Goal: Information Seeking & Learning: Learn about a topic

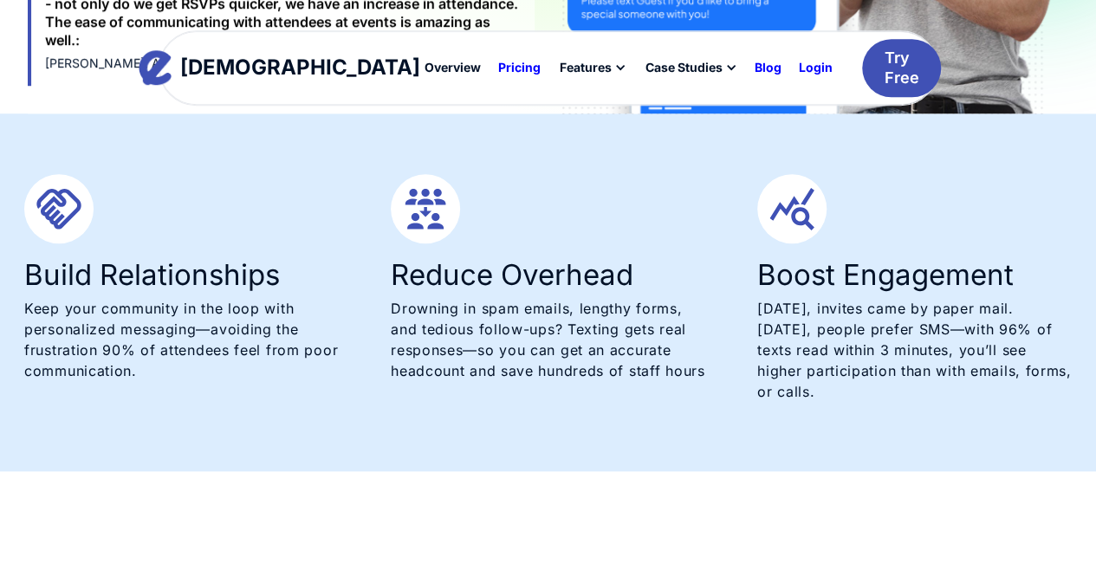
scroll to position [728, 0]
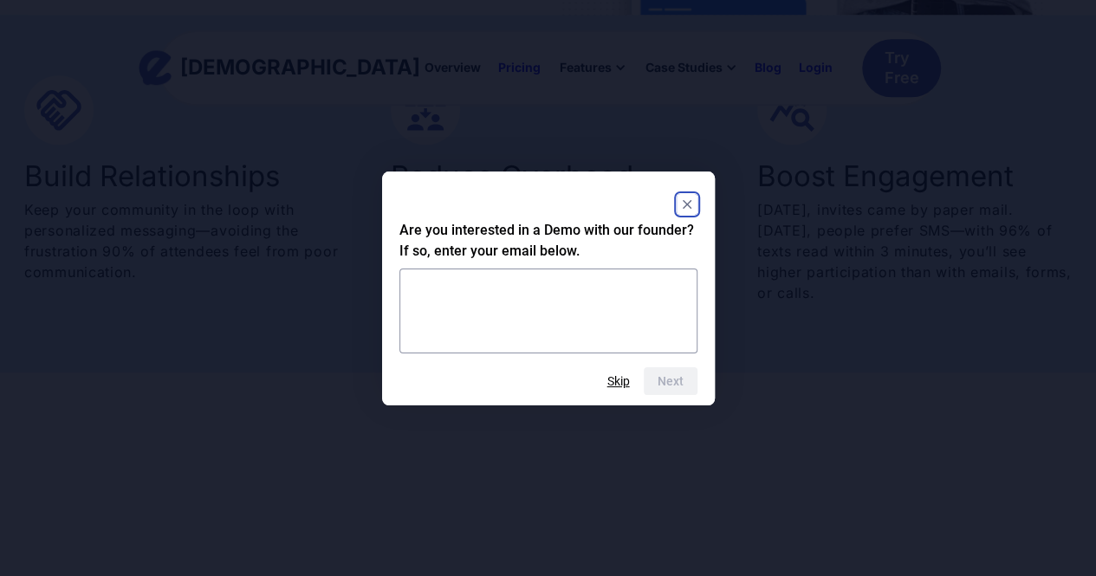
click at [681, 203] on rect "Close" at bounding box center [687, 204] width 21 height 21
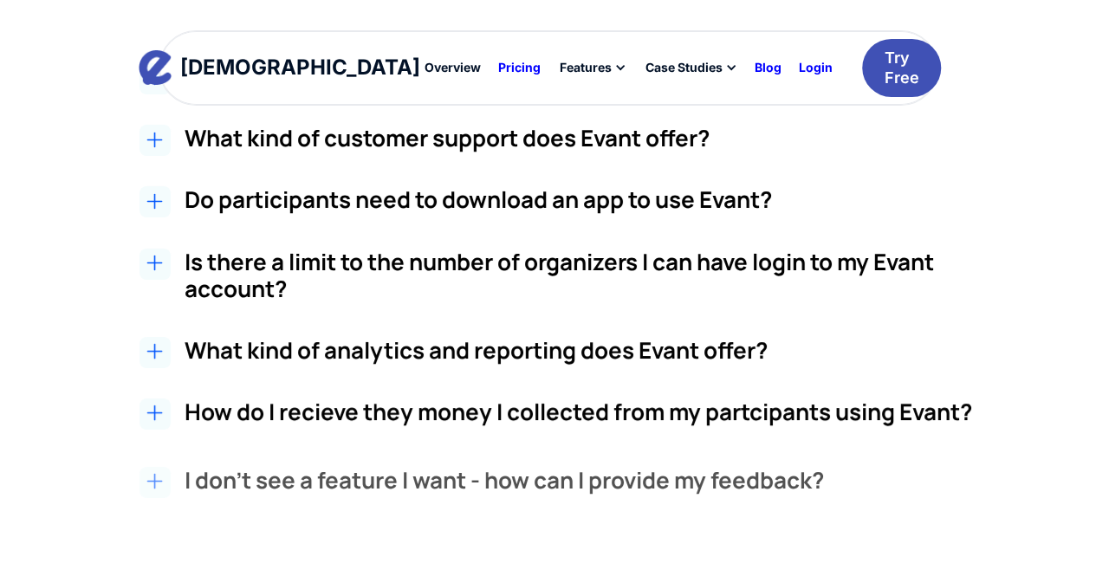
scroll to position [2980, 0]
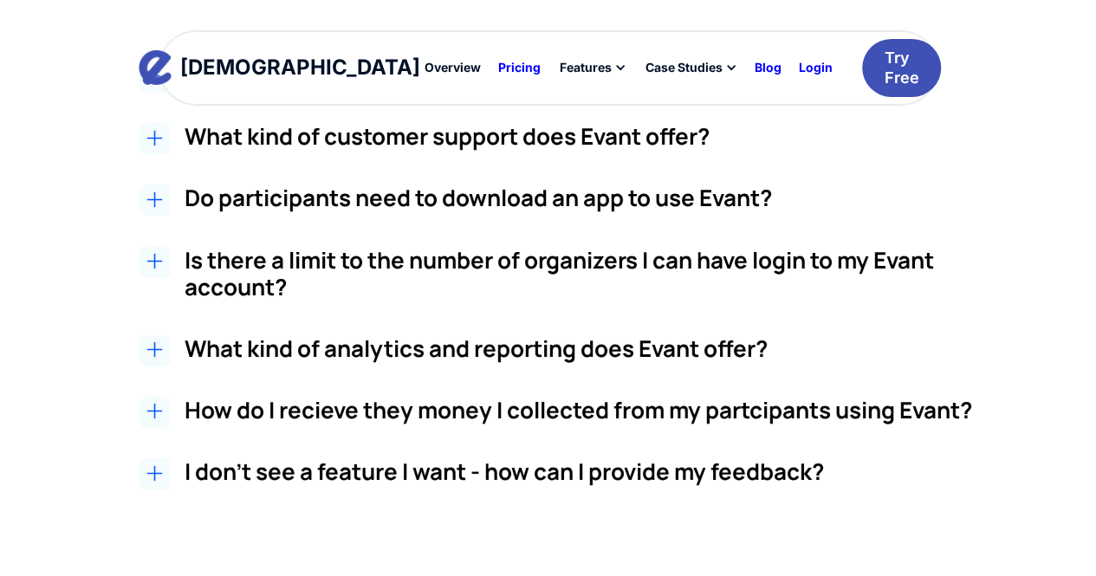
click at [154, 129] on div "Evant Overview Pricing Features Text-to-RSVP & Event Check-In Targeted Messagin…" at bounding box center [548, 69] width 1096 height 139
click at [158, 122] on div "Evant Overview Pricing Features Text-to-RSVP & Event Check-In Targeted Messagin…" at bounding box center [548, 69] width 1096 height 139
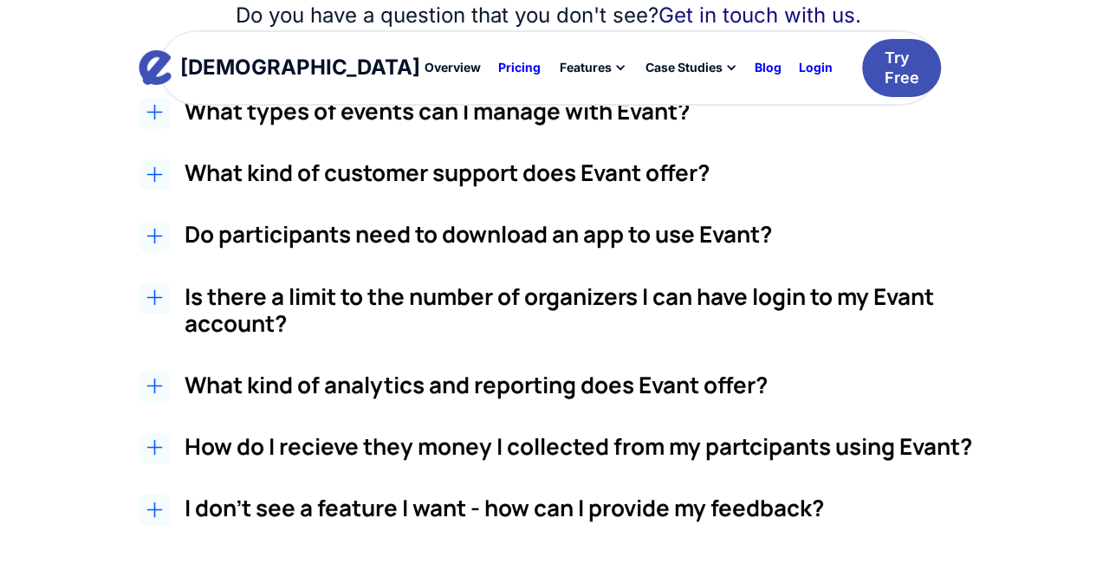
scroll to position [2945, 0]
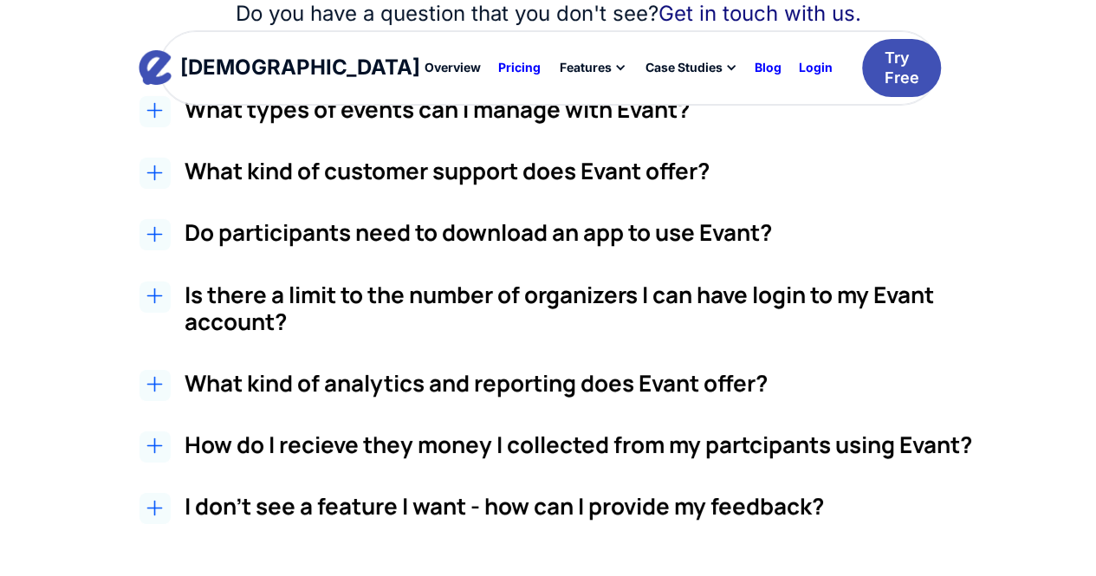
click at [360, 123] on h2 "What types of events can I manage with Evant?" at bounding box center [589, 109] width 809 height 27
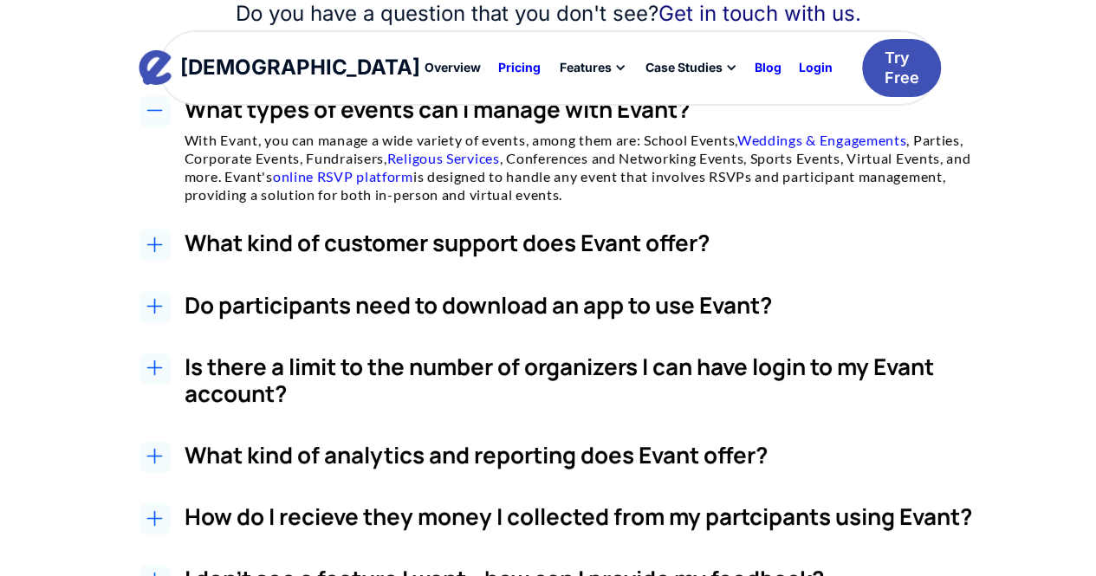
click at [432, 256] on h3 "What kind of customer support does Evant offer?" at bounding box center [589, 243] width 809 height 27
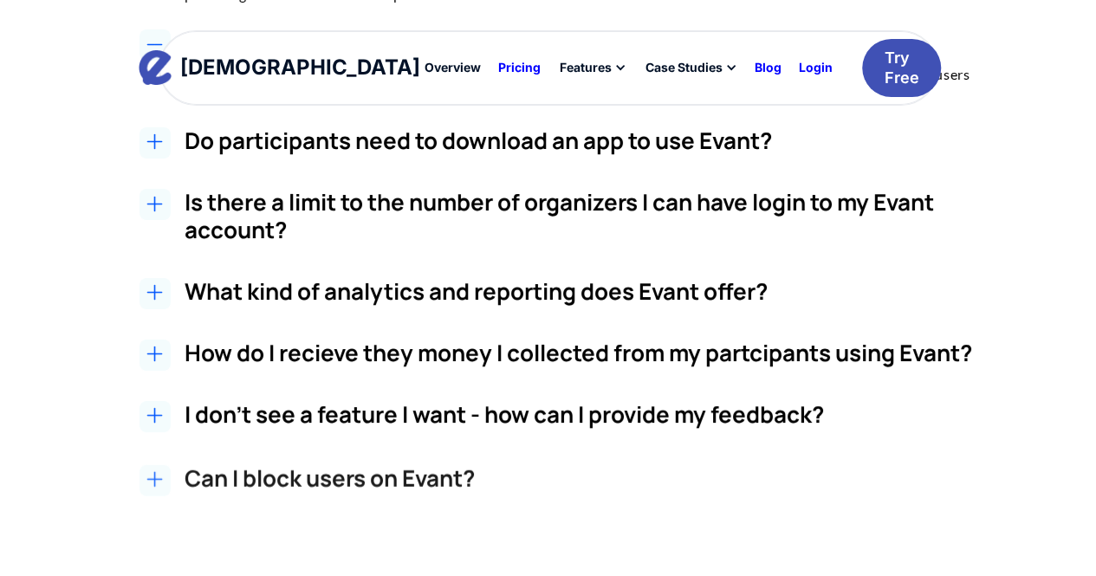
scroll to position [3148, 0]
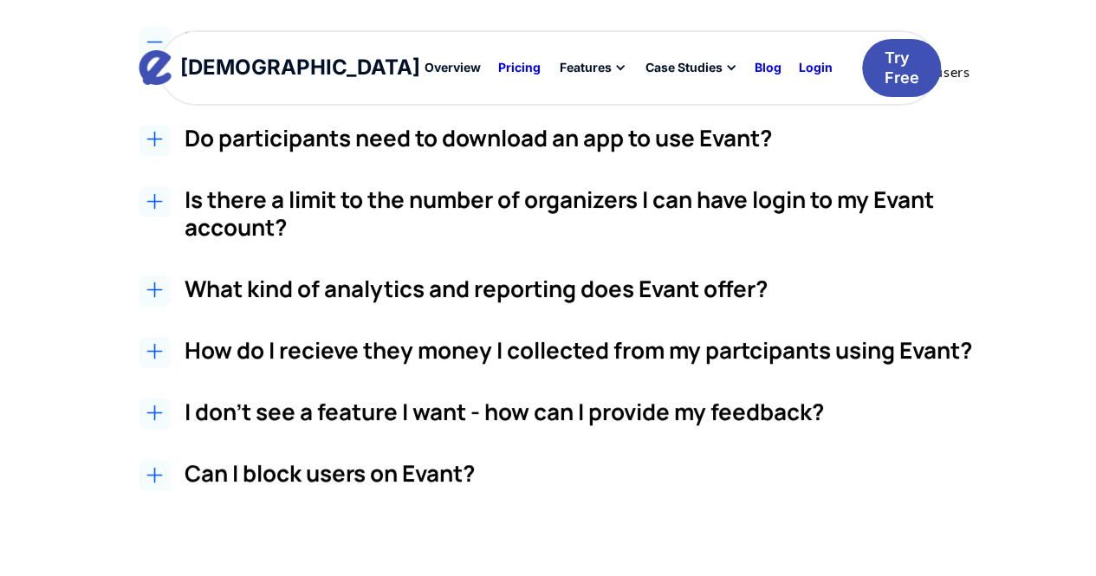
click at [433, 152] on h3 "Do participants need to download an app to use Evant?" at bounding box center [589, 138] width 809 height 27
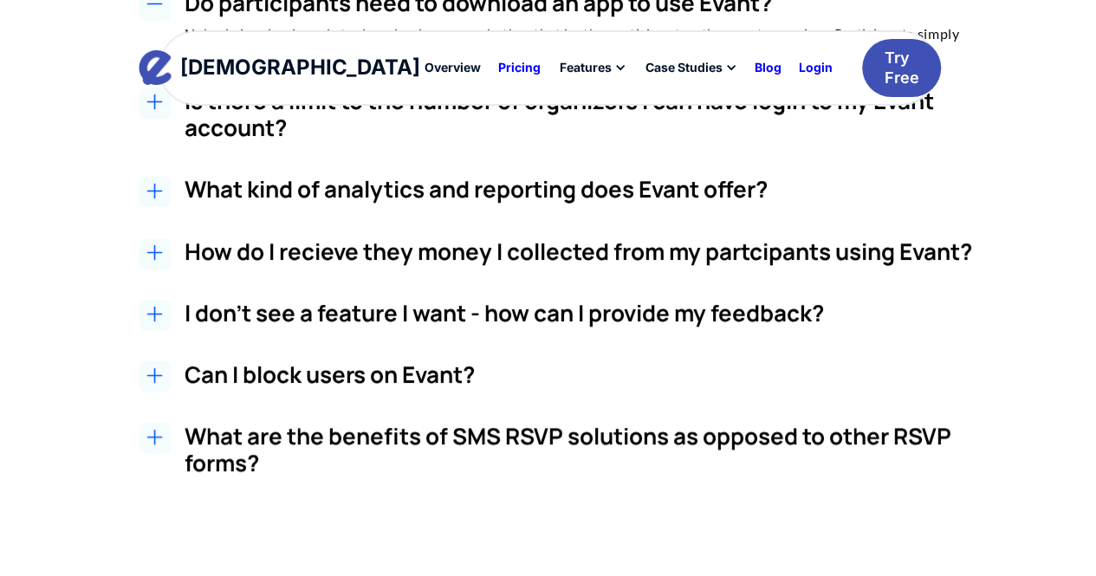
scroll to position [3287, 0]
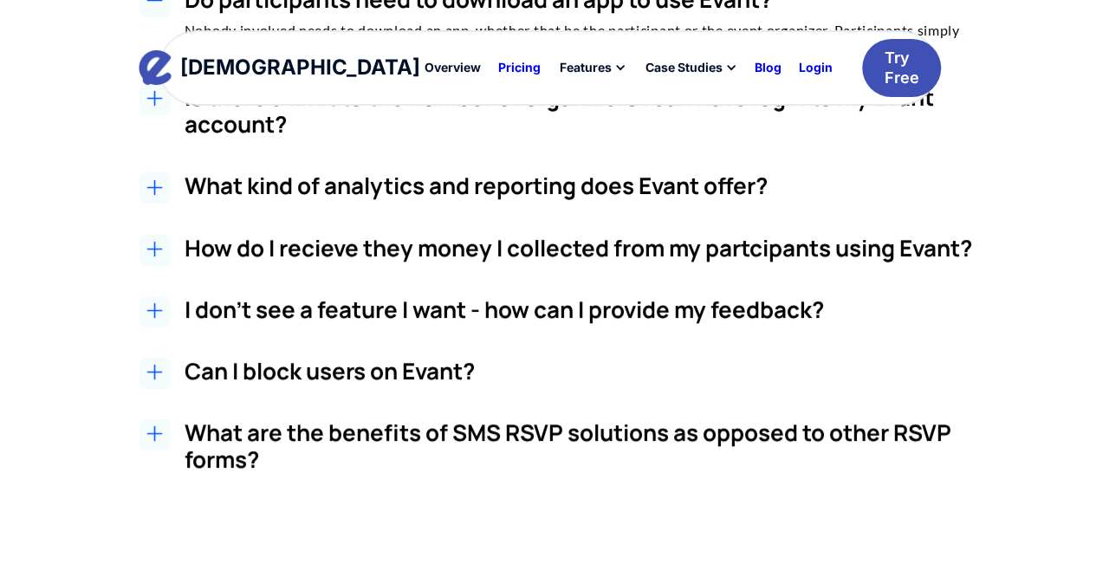
click at [419, 138] on h3 "Is there a limit to the number of organizers I can have login to my Evant accou…" at bounding box center [589, 111] width 809 height 54
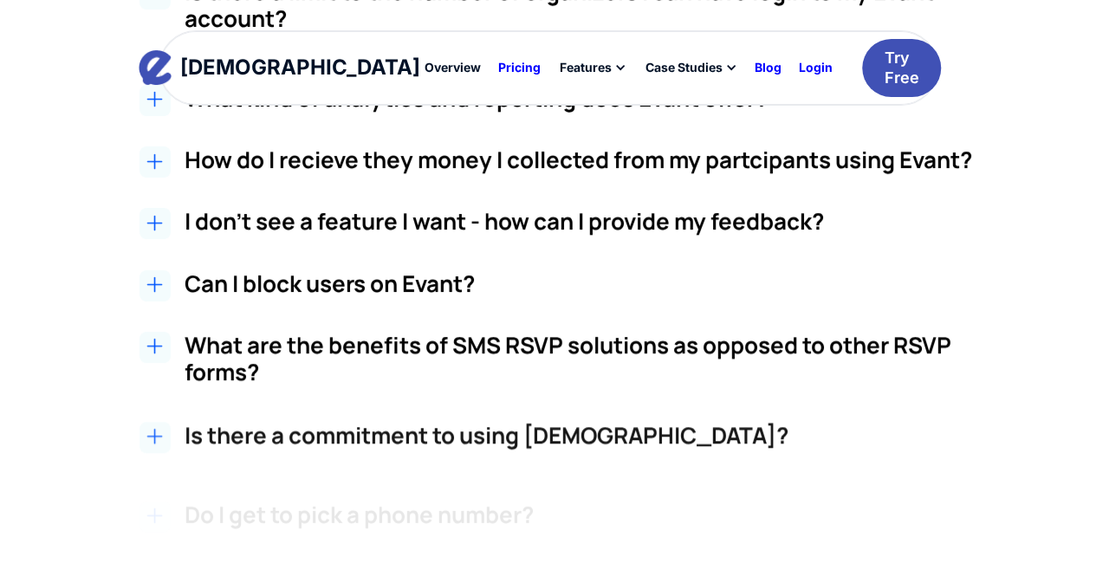
scroll to position [3398, 0]
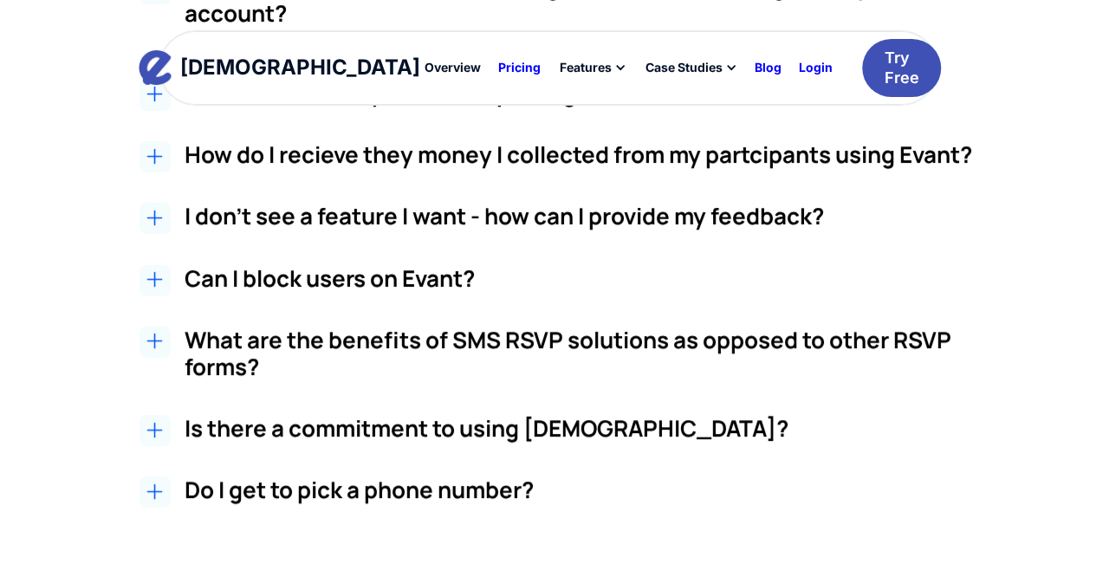
click at [359, 107] on h3 "What kind of analytics and reporting does Evant offer?" at bounding box center [589, 93] width 809 height 27
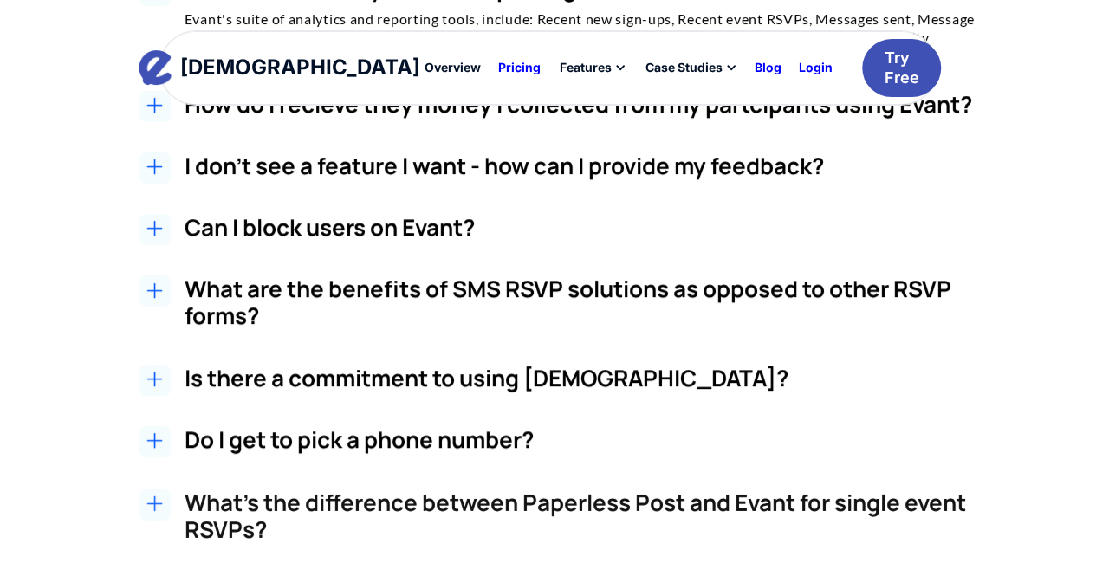
scroll to position [3503, 0]
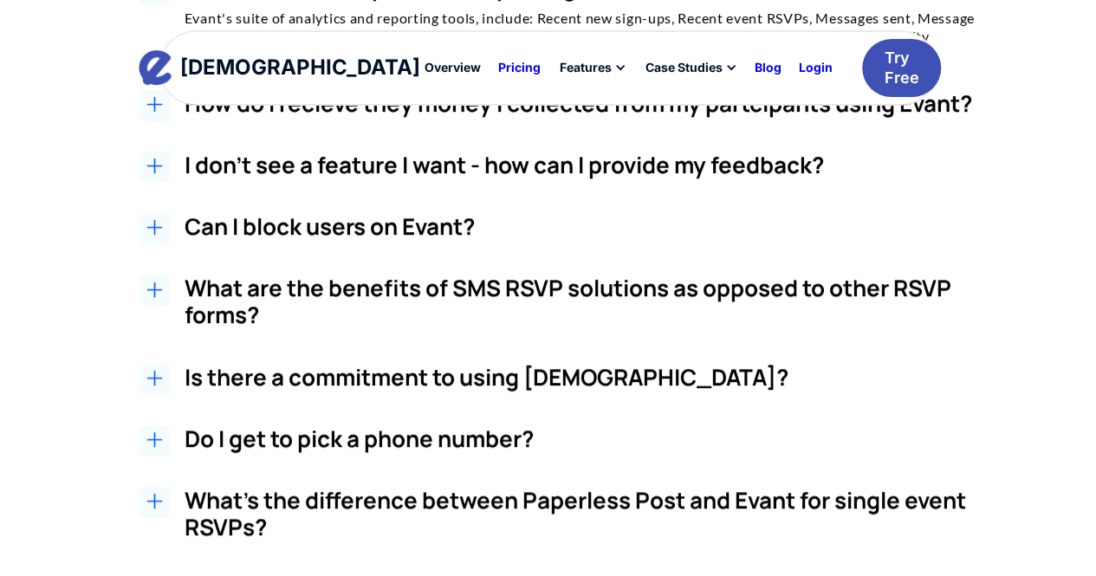
click at [655, 117] on h3 "How do I recieve they money I collected from my partcipants using Evant?" at bounding box center [589, 103] width 809 height 27
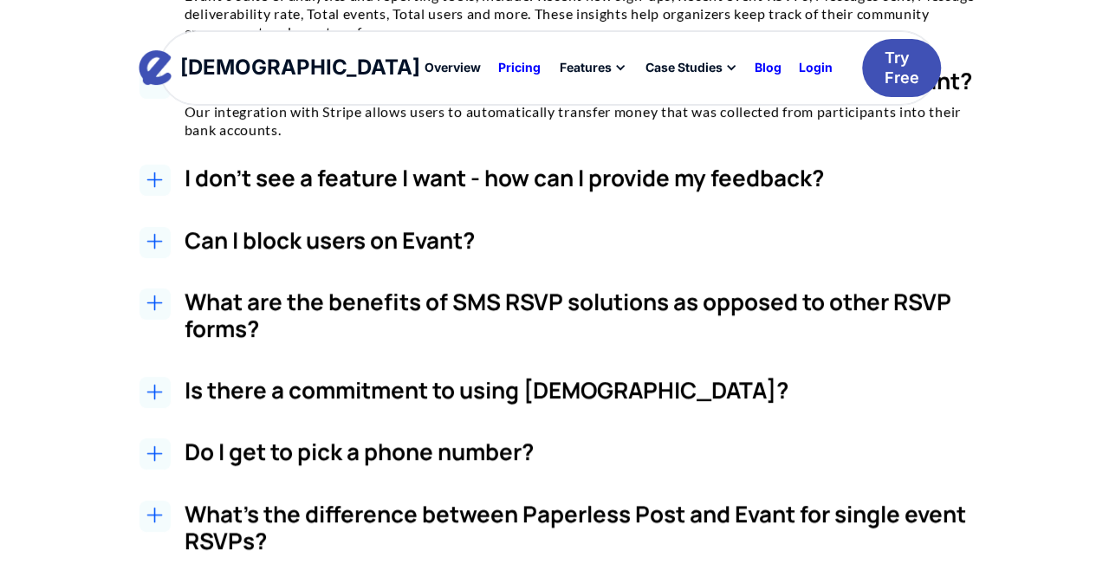
scroll to position [3543, 0]
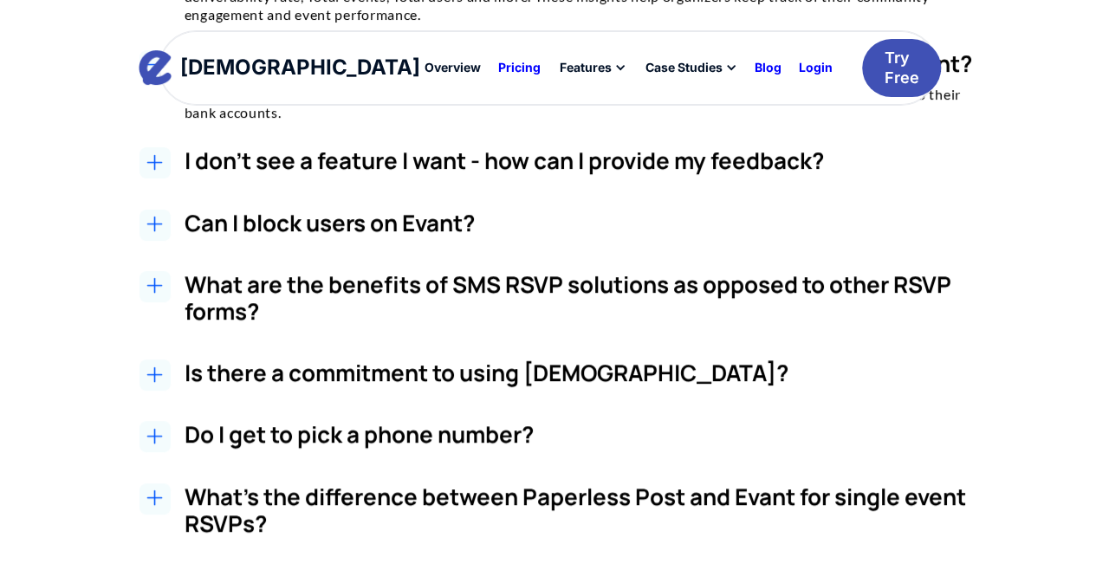
click at [690, 174] on h3 "I don't see a feature I want - how can I provide my feedback?" at bounding box center [589, 160] width 809 height 27
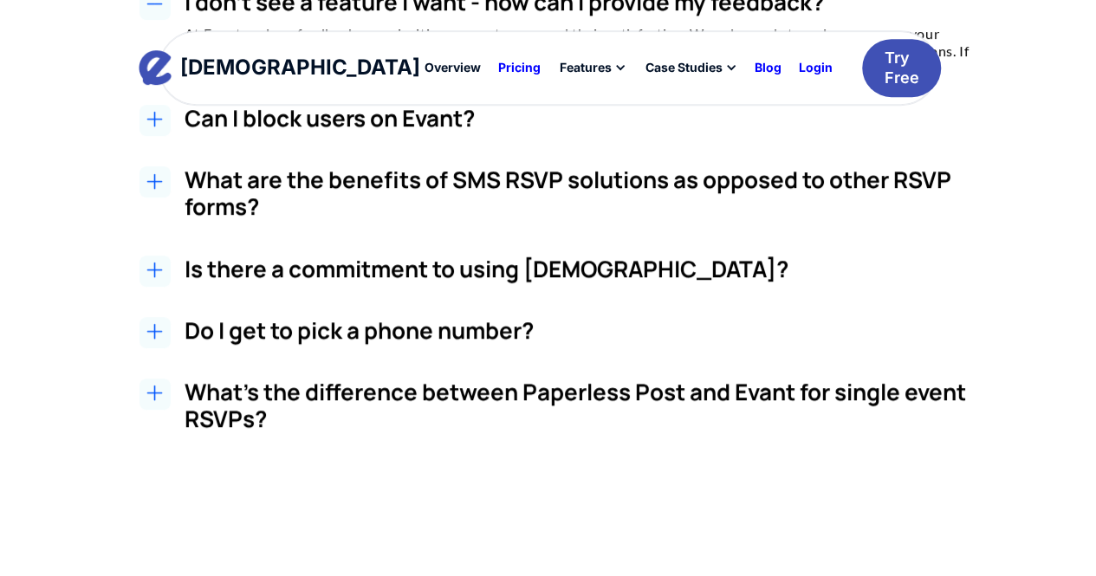
scroll to position [3707, 0]
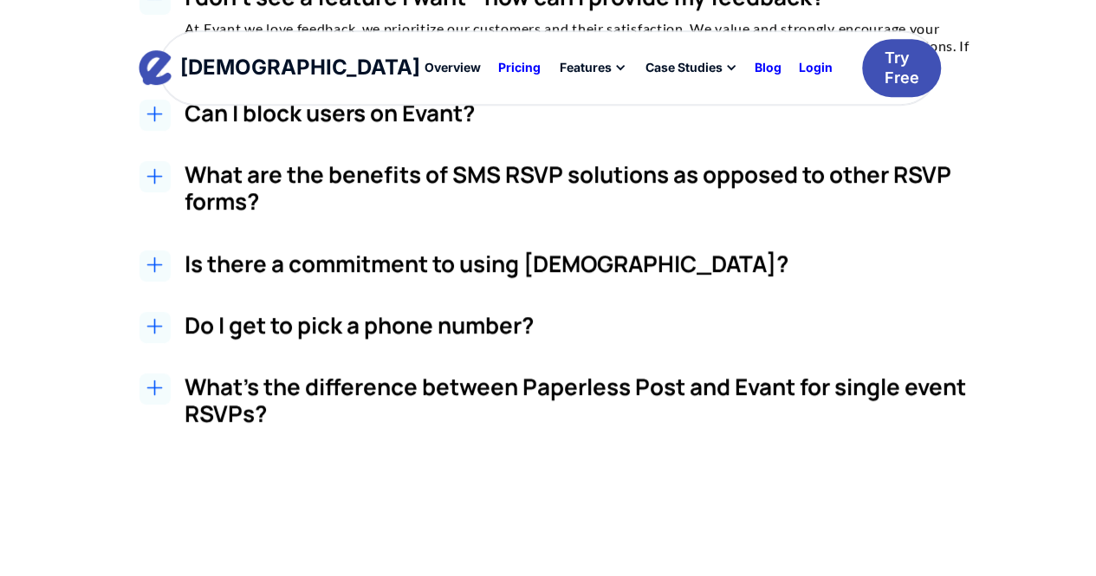
click at [432, 126] on h3 "Can I block users on Evant?" at bounding box center [589, 113] width 809 height 27
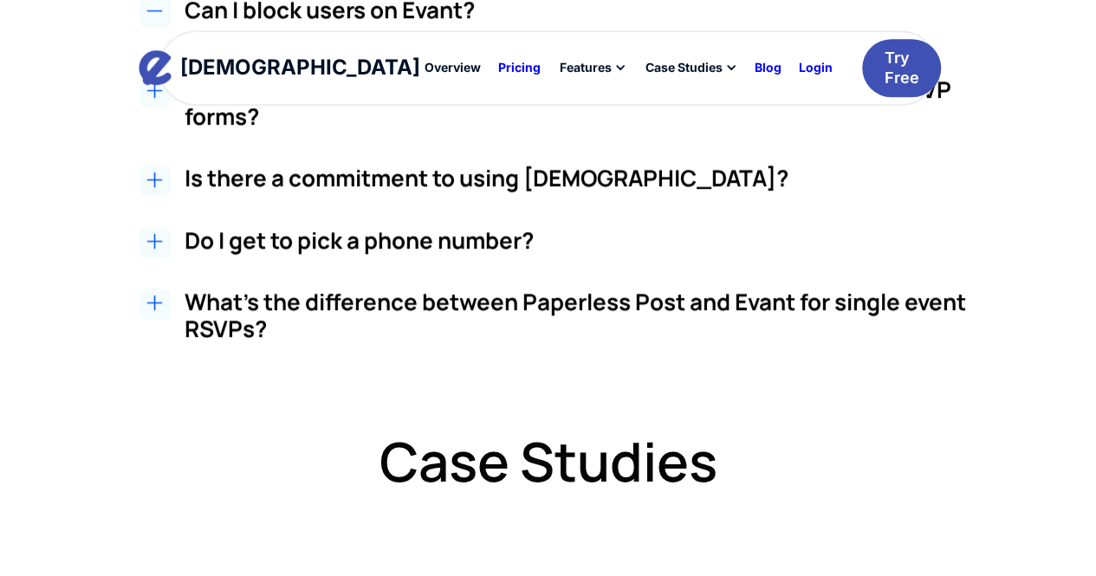
scroll to position [3811, 0]
click at [651, 129] on h3 "What are the benefits of SMS RSVP solutions as opposed to other RSVP forms?" at bounding box center [589, 102] width 809 height 54
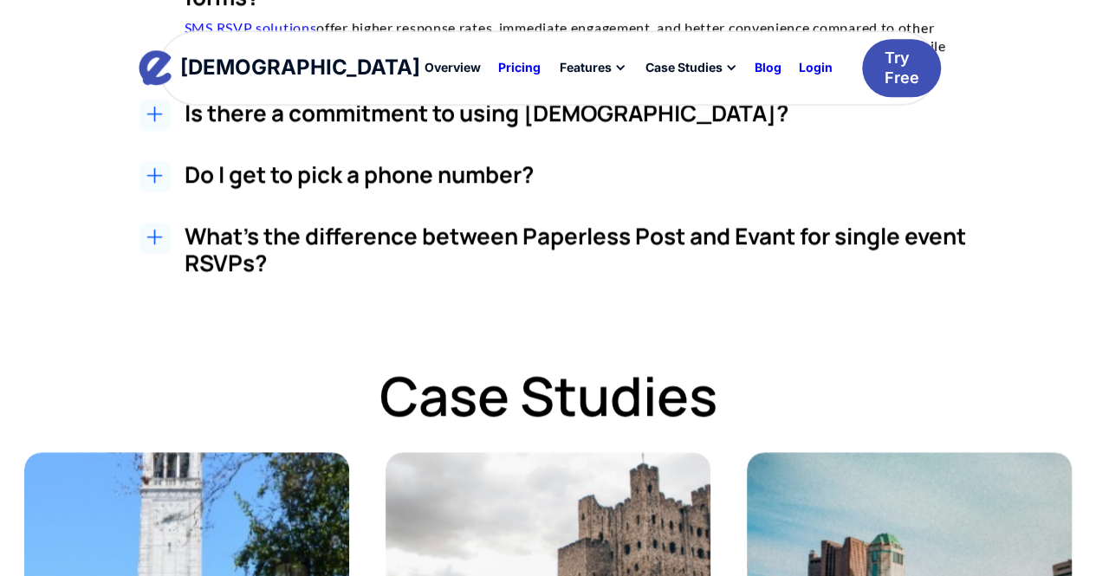
scroll to position [3930, 0]
click at [568, 126] on h3 "Is there a commitment to using [DEMOGRAPHIC_DATA]?" at bounding box center [589, 112] width 809 height 27
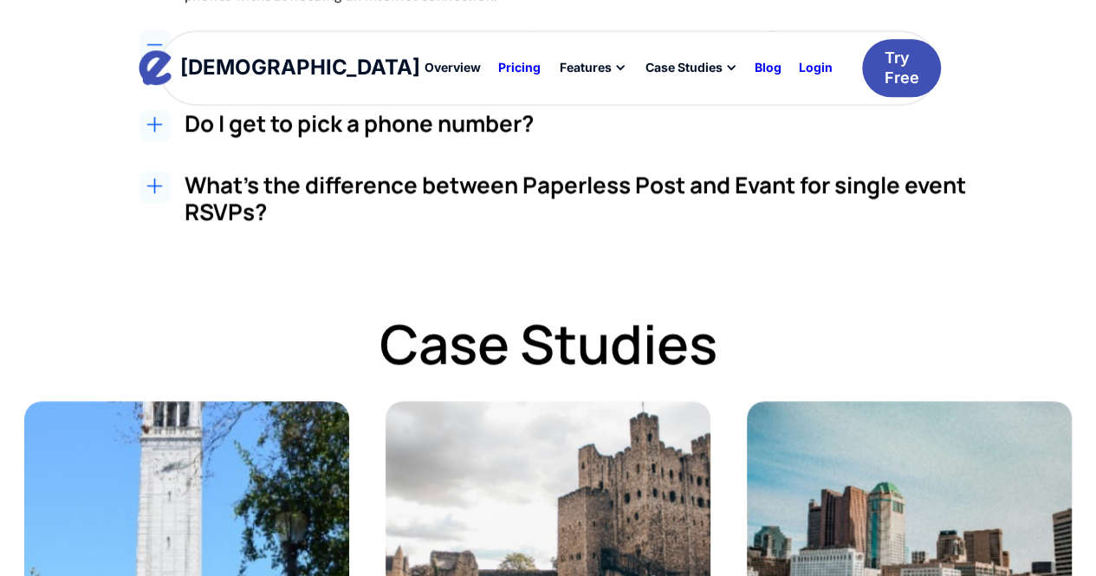
scroll to position [4006, 0]
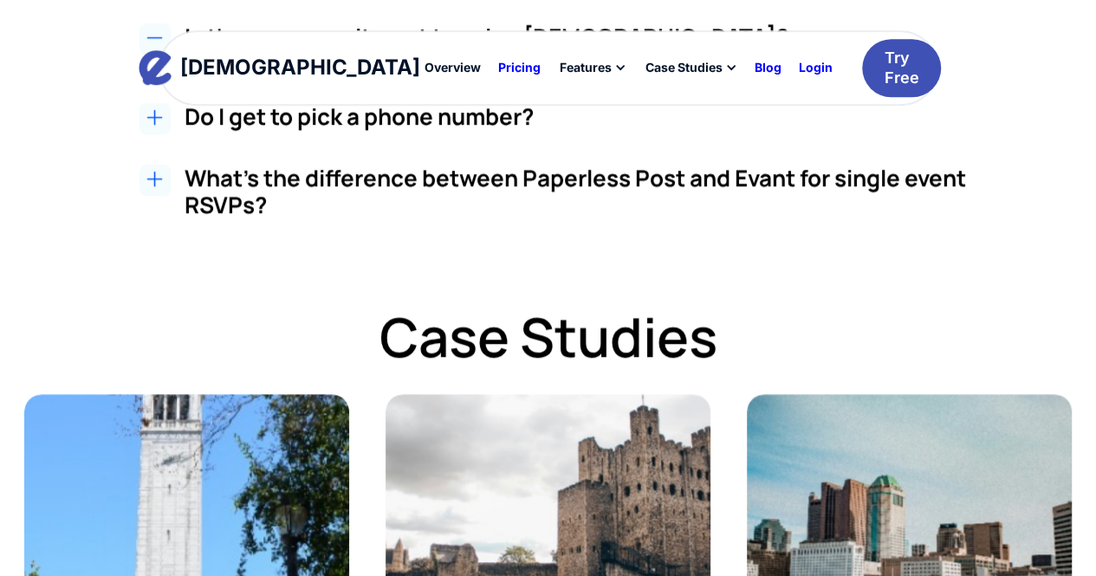
click at [502, 130] on h3 "Do I get to pick a phone number?" at bounding box center [589, 116] width 809 height 27
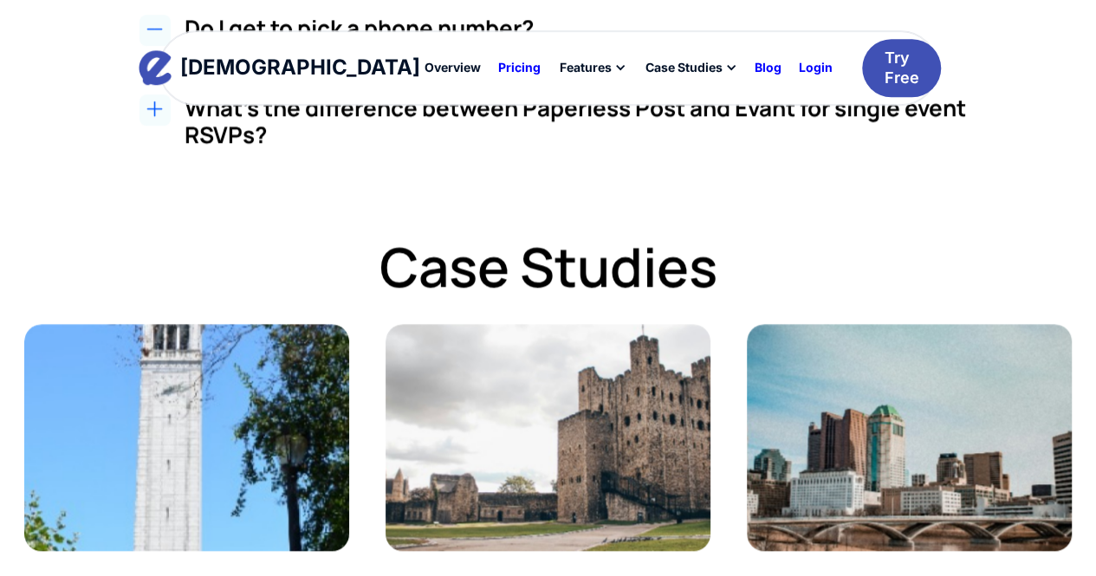
scroll to position [4096, 0]
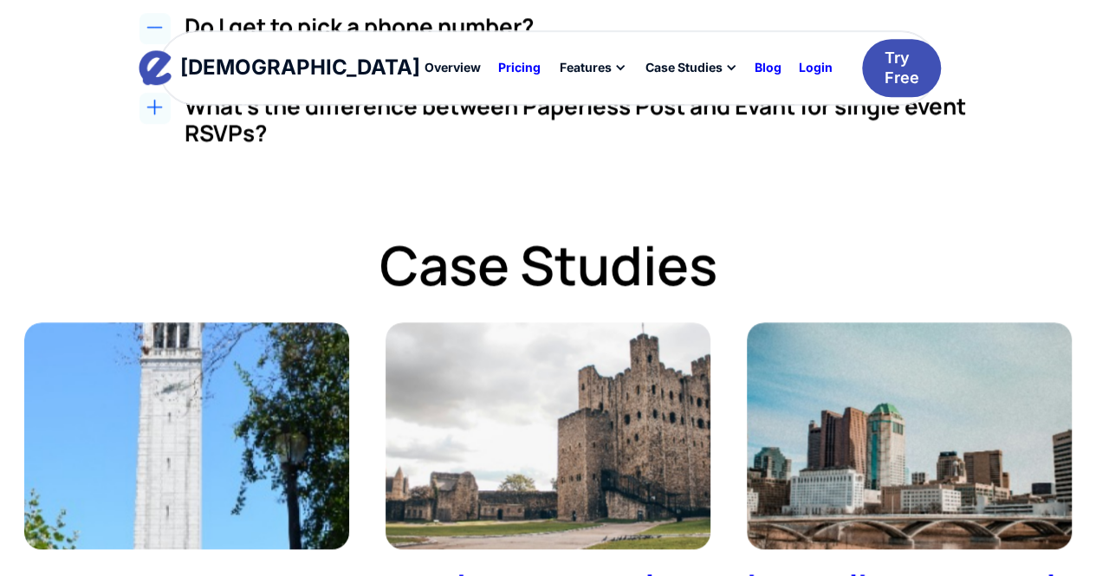
click at [885, 146] on h3 "What's the difference between Paperless Post and Evant for single event RSVPs?" at bounding box center [589, 120] width 809 height 54
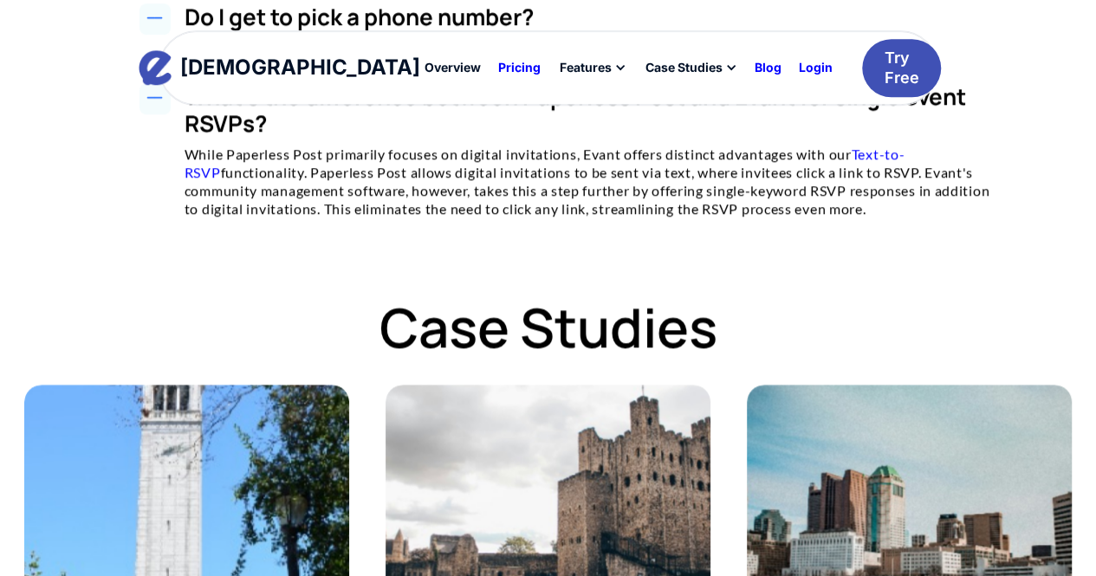
scroll to position [4108, 0]
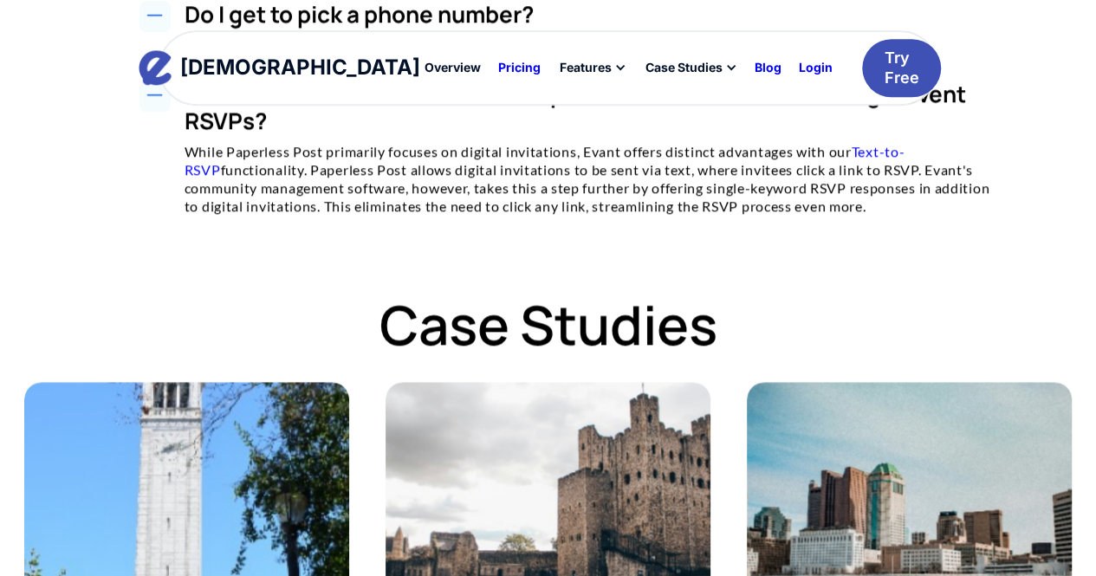
click at [1010, 411] on div "Case Studies How UC Berkeley Hillel Transformed Their Operations with Evant Tra…" at bounding box center [548, 566] width 1096 height 546
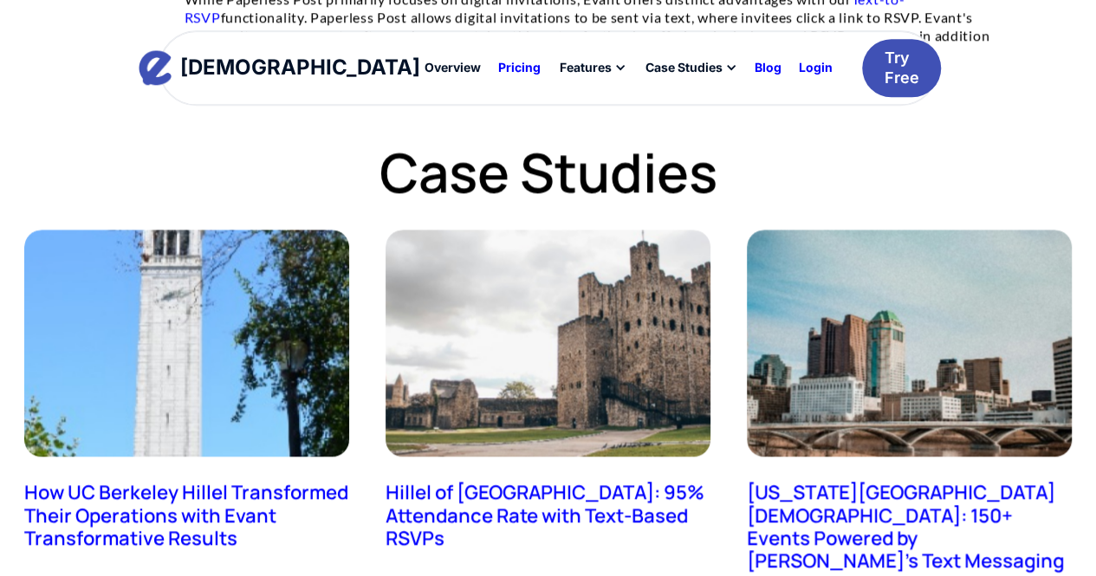
scroll to position [4250, 0]
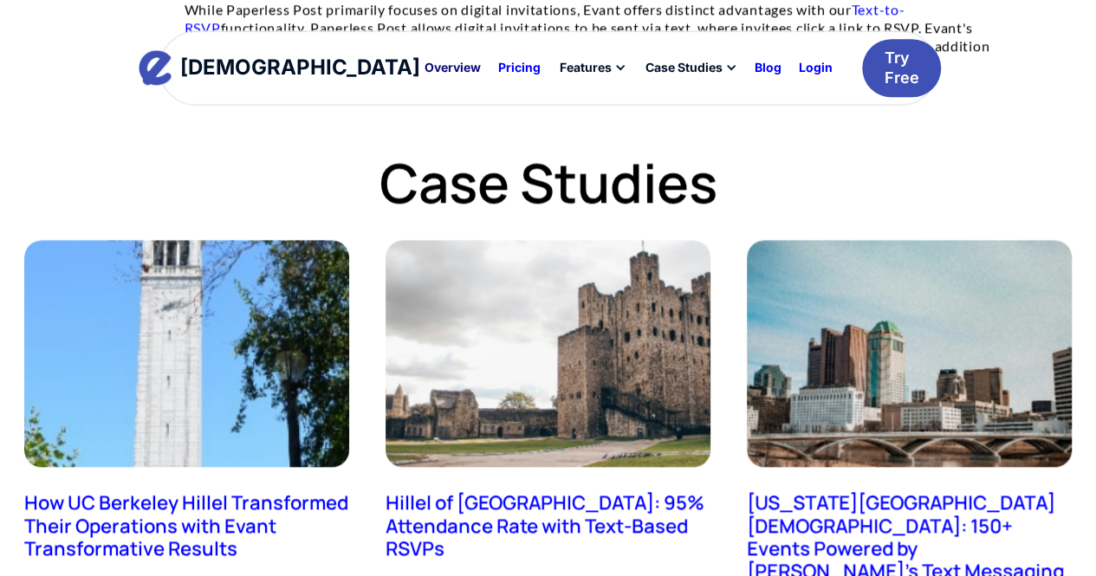
click at [424, 62] on div "Overview" at bounding box center [452, 68] width 56 height 12
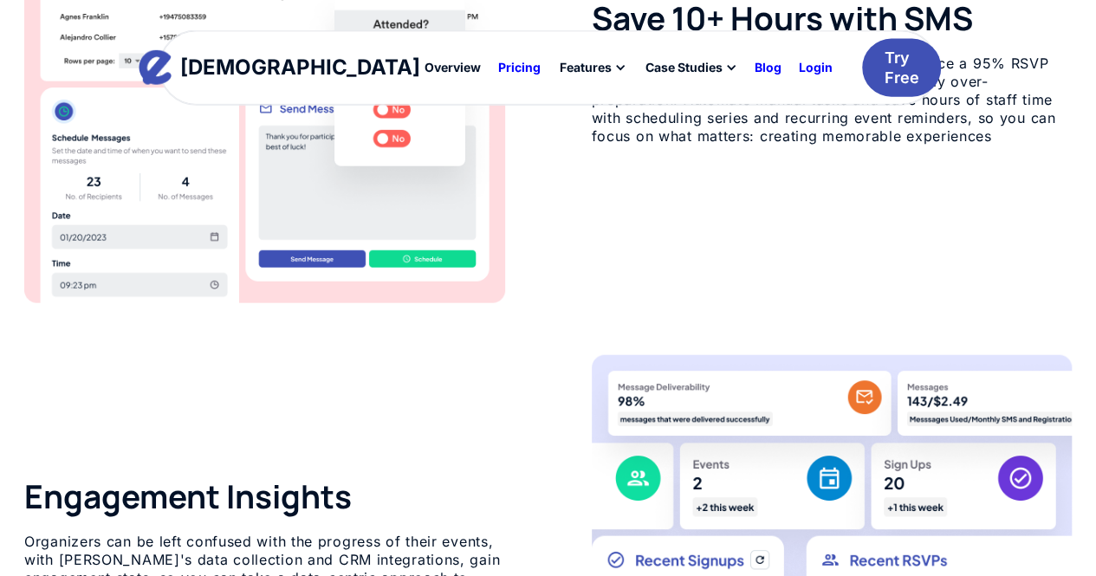
scroll to position [1967, 0]
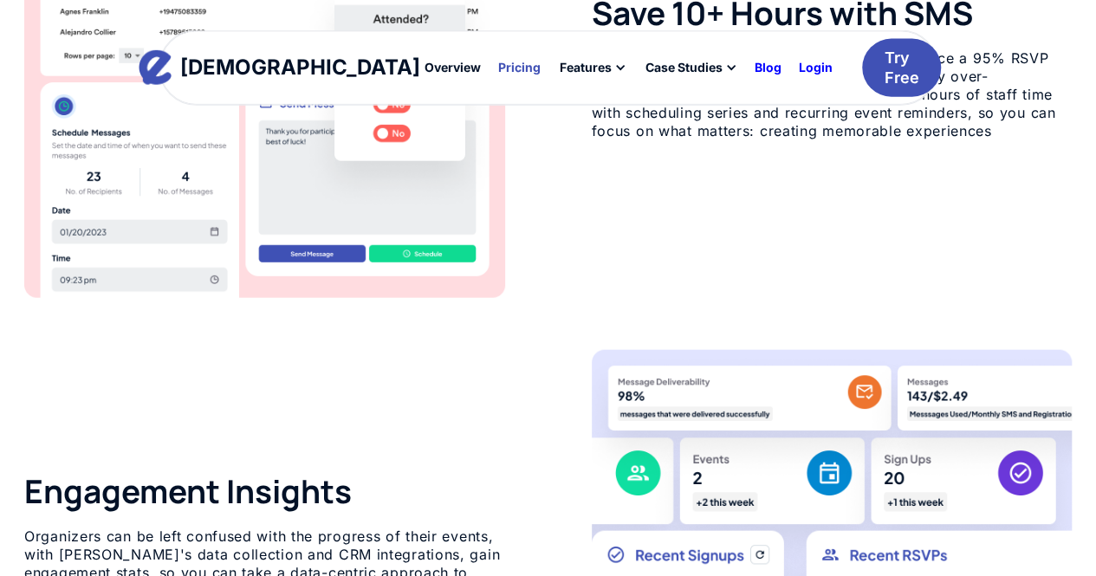
click at [498, 62] on div "Pricing" at bounding box center [519, 68] width 42 height 12
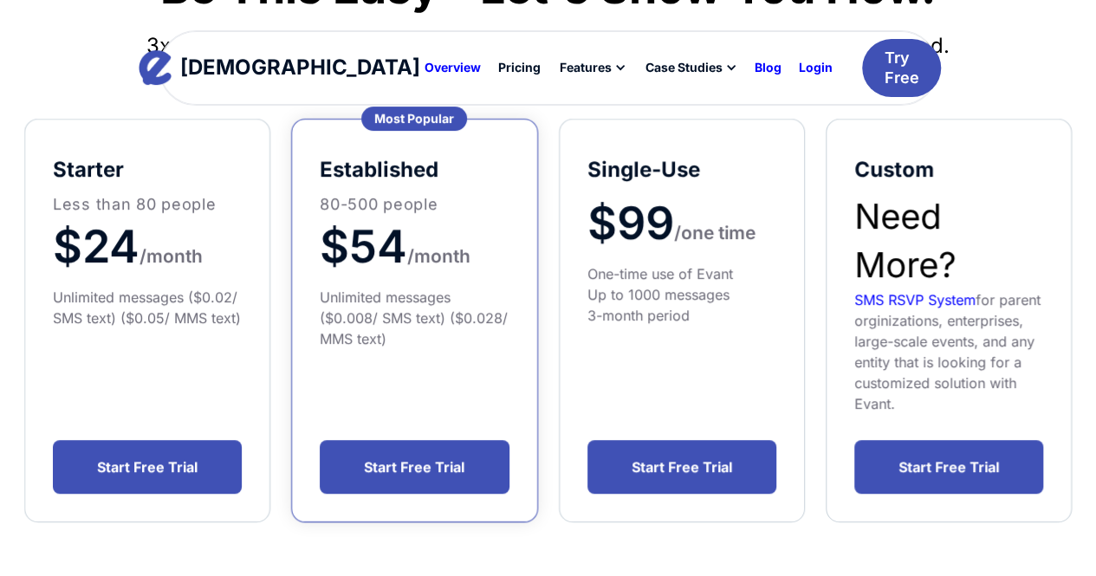
scroll to position [301, 0]
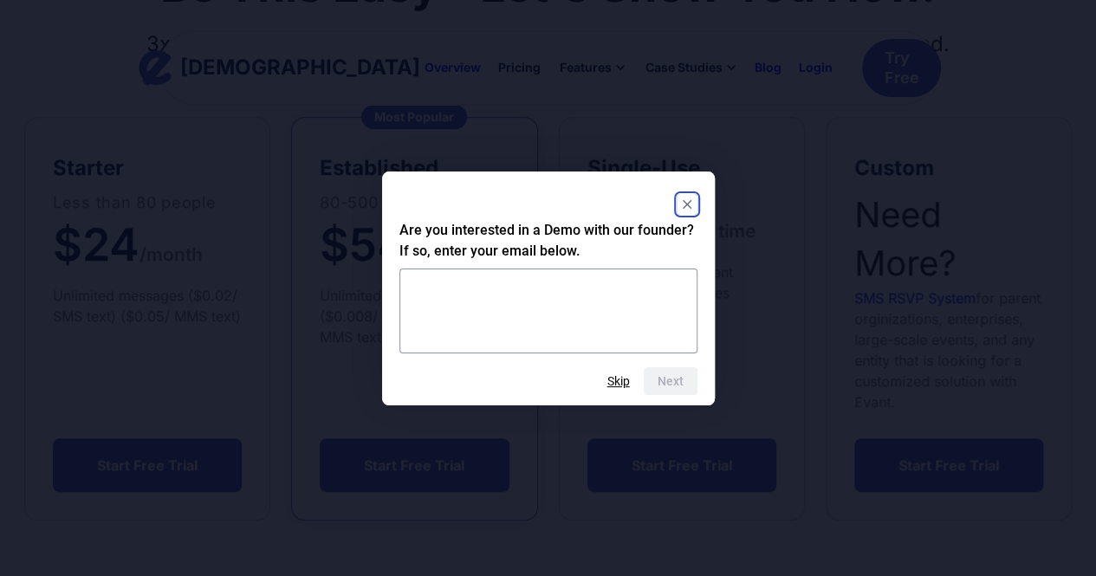
click at [685, 207] on rect "Close" at bounding box center [687, 204] width 21 height 21
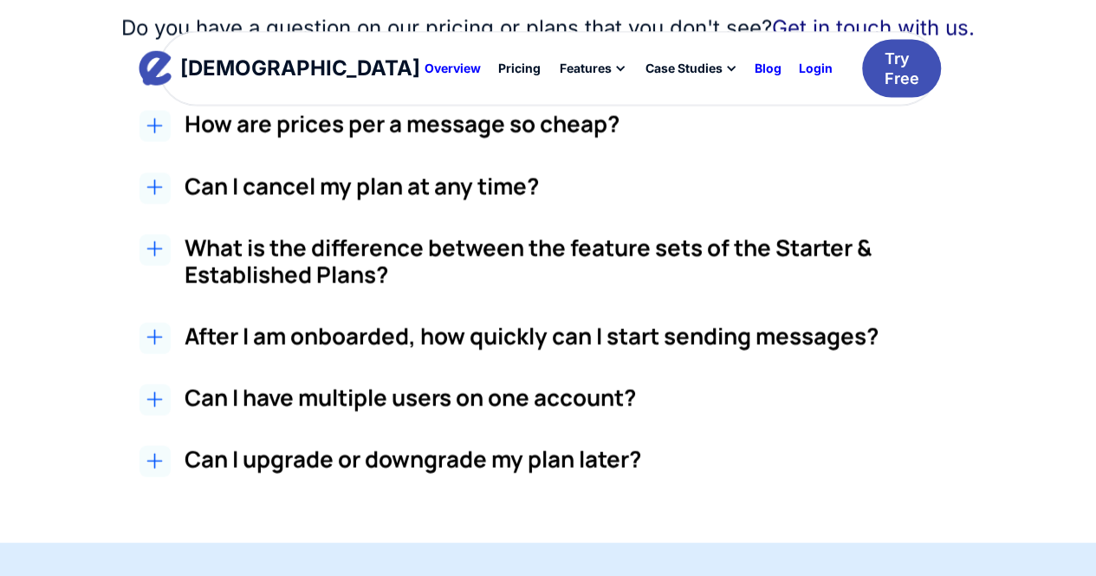
scroll to position [1653, 0]
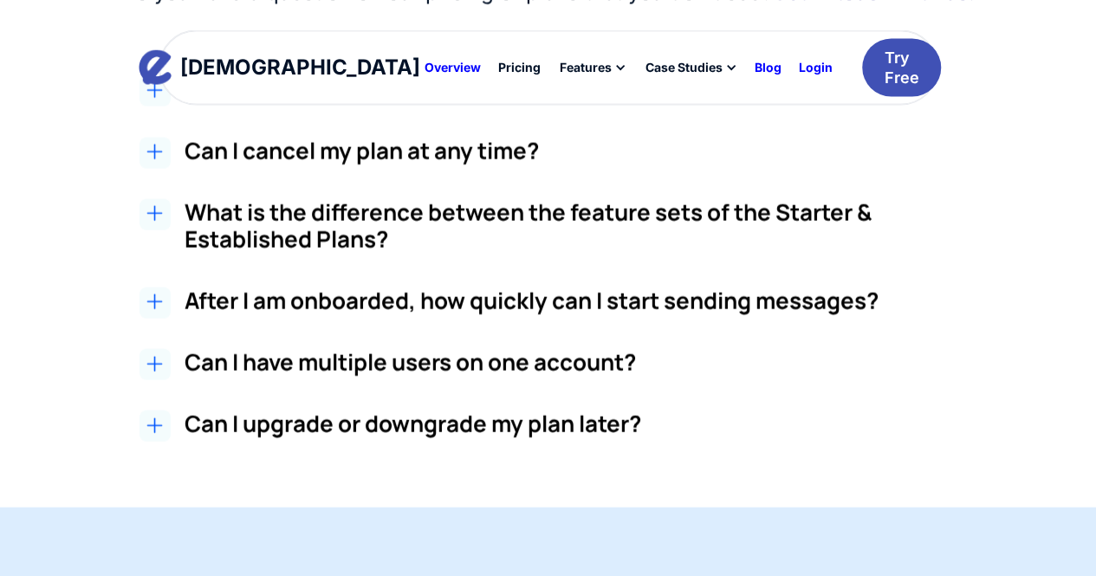
click at [298, 199] on h3 "What is the difference between the feature sets of the Starter & Established Pl…" at bounding box center [589, 226] width 809 height 54
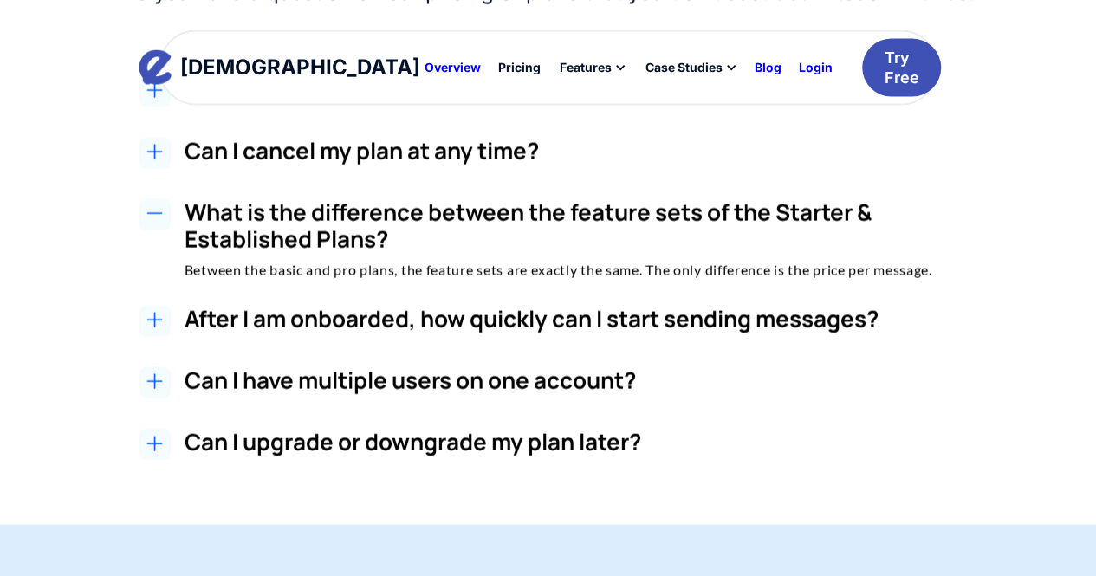
click at [423, 373] on h3 "Can I have multiple users on one account?" at bounding box center [589, 380] width 809 height 27
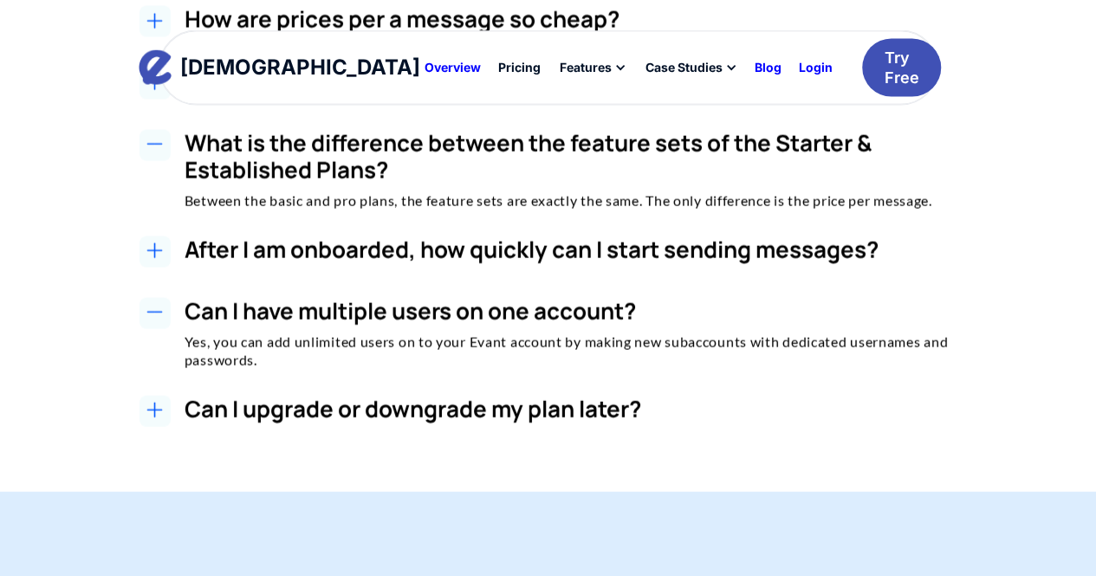
scroll to position [1757, 0]
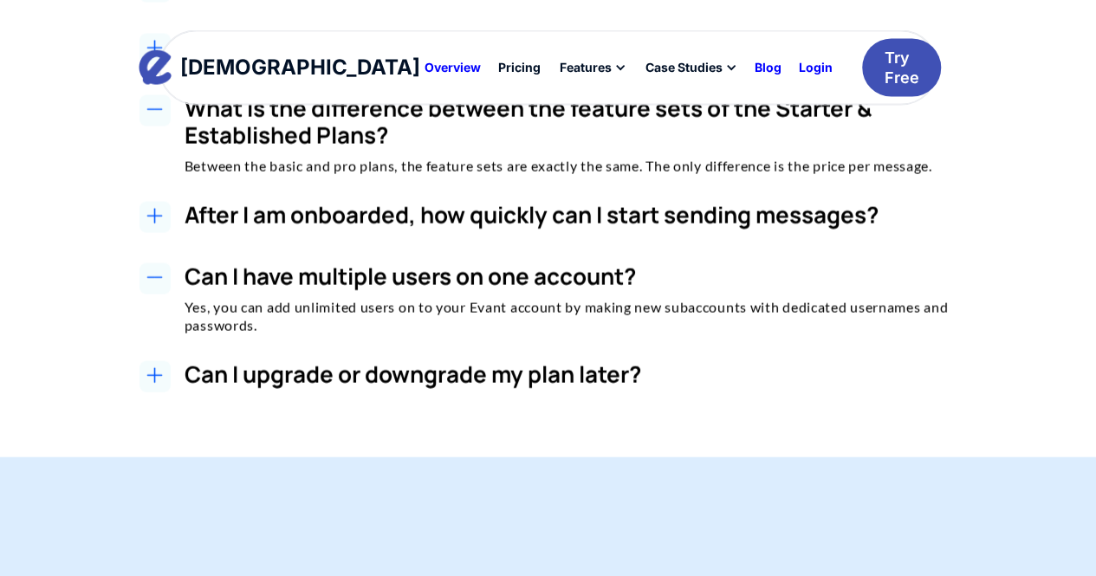
click at [421, 361] on h3 "Can I upgrade or downgrade my plan later?" at bounding box center [589, 374] width 809 height 27
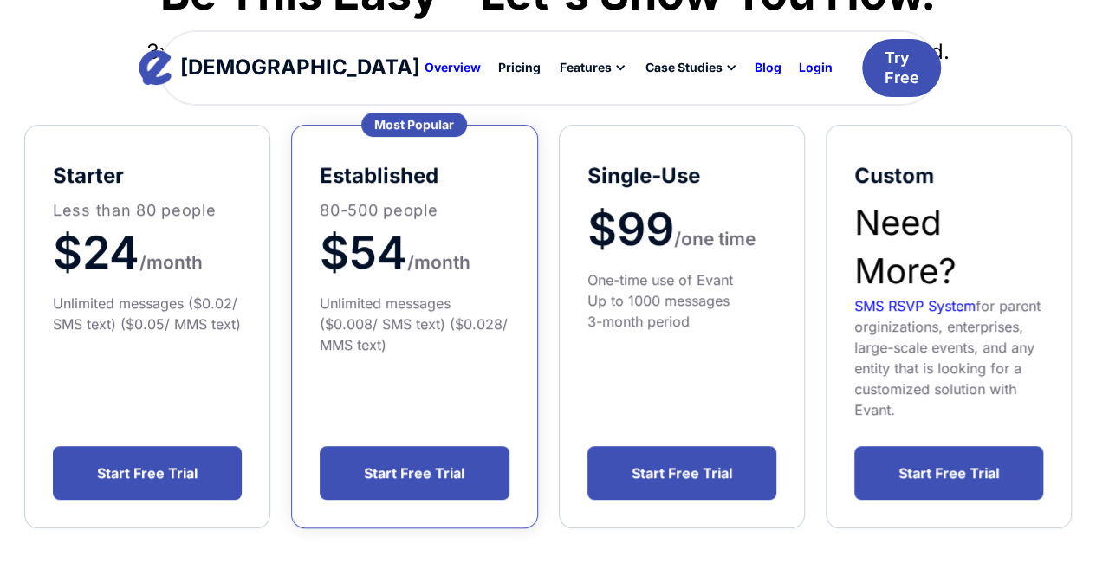
scroll to position [0, 0]
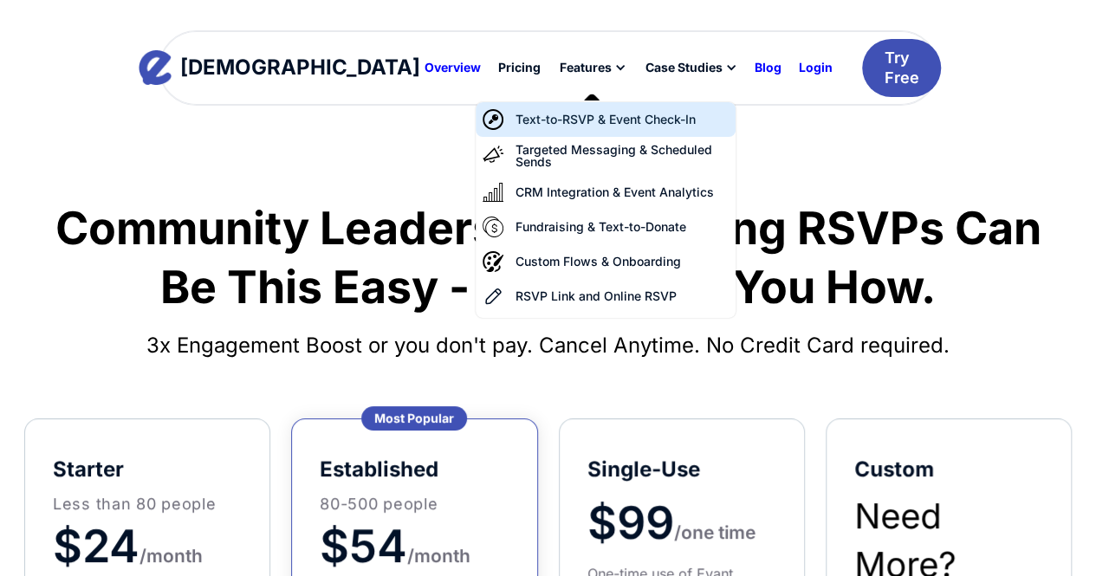
click at [548, 113] on div "Text-to-RSVP & Event Check-In" at bounding box center [605, 119] width 180 height 12
